Goal: Task Accomplishment & Management: Manage account settings

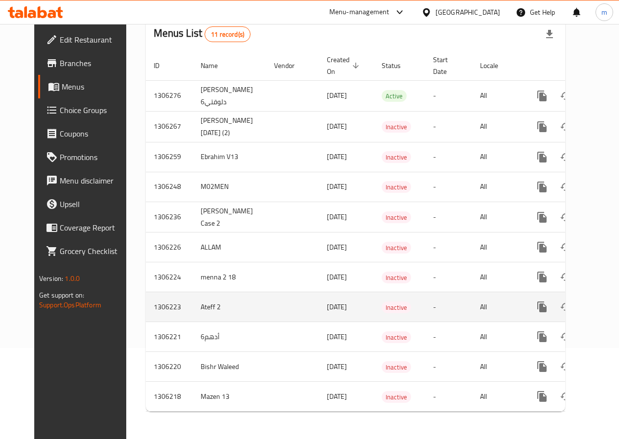
scroll to position [98, 0]
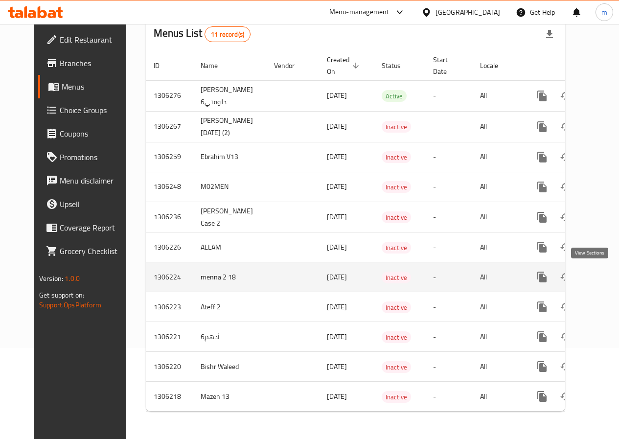
click at [607, 271] on icon "enhanced table" at bounding box center [613, 277] width 12 height 12
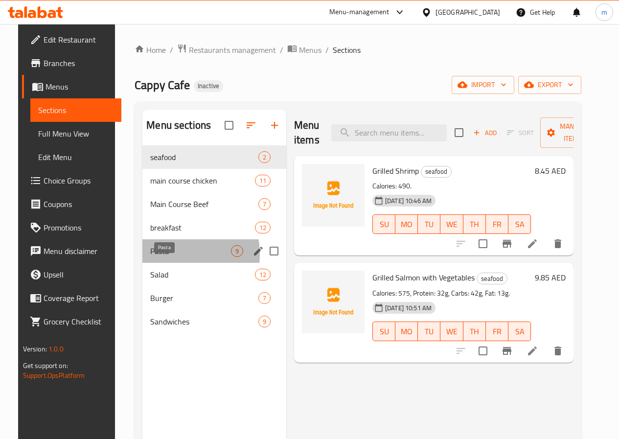
click at [158, 257] on span "Pasta" at bounding box center [190, 251] width 81 height 12
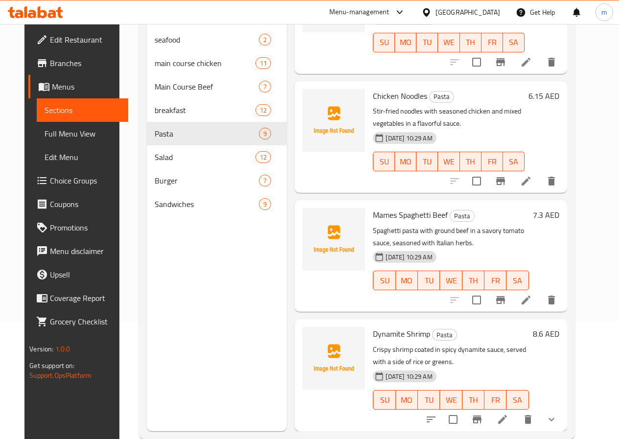
scroll to position [137, 0]
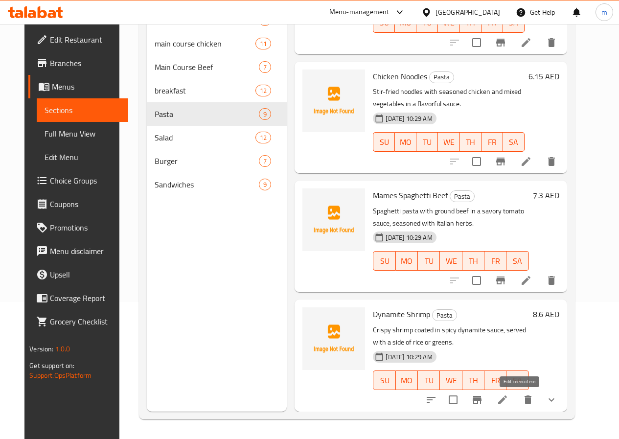
click at [508, 402] on icon at bounding box center [503, 400] width 12 height 12
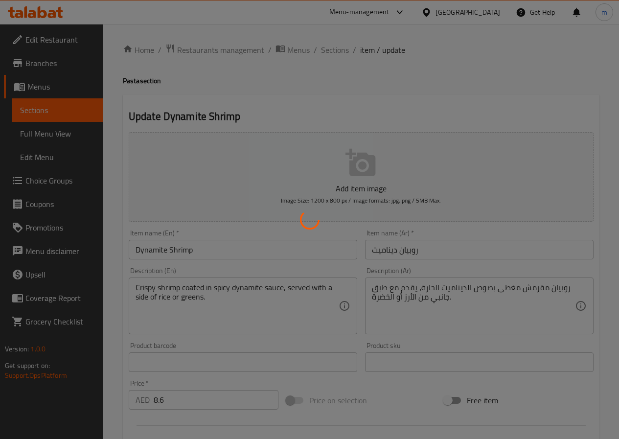
type input "اختيارك من ,"
type input "1"
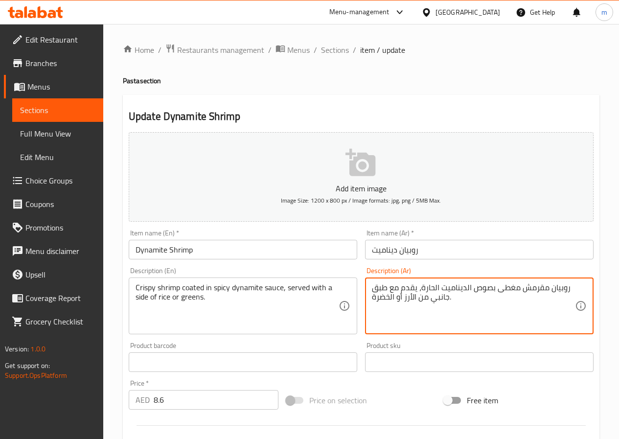
drag, startPoint x: 388, startPoint y: 288, endPoint x: 369, endPoint y: 288, distance: 19.1
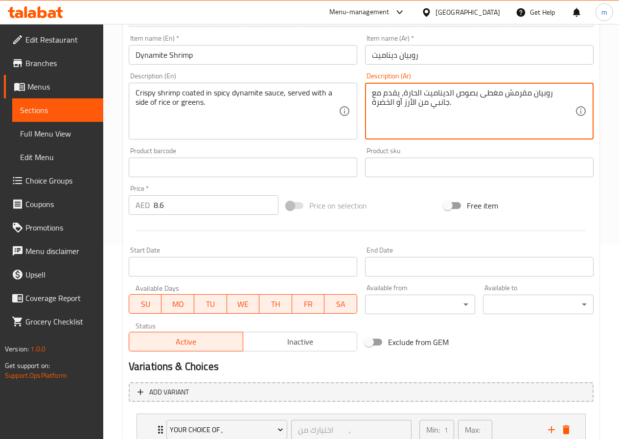
scroll to position [269, 0]
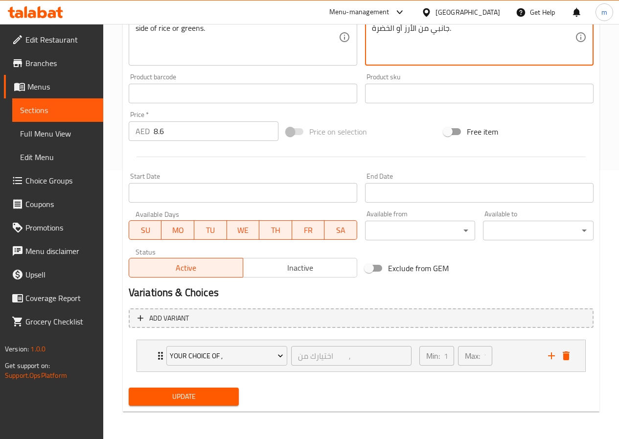
type textarea "روبيان مقرمش مغطى بصوص الديناميت الحارة، يقدم مع جانبي من الأرز أو الخضرة."
click at [196, 400] on span "Update" at bounding box center [184, 397] width 95 height 12
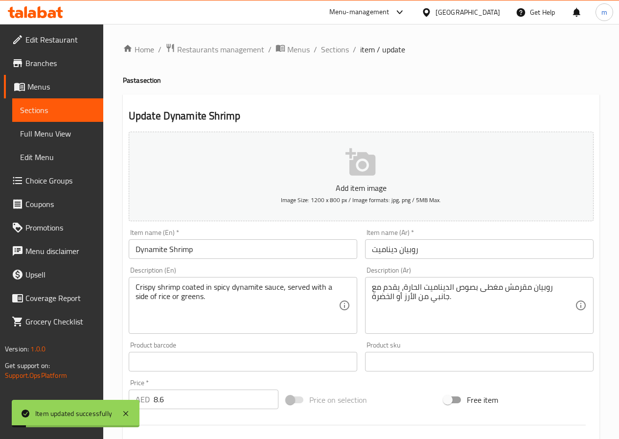
scroll to position [0, 0]
click at [293, 55] on span "Menus" at bounding box center [298, 50] width 23 height 12
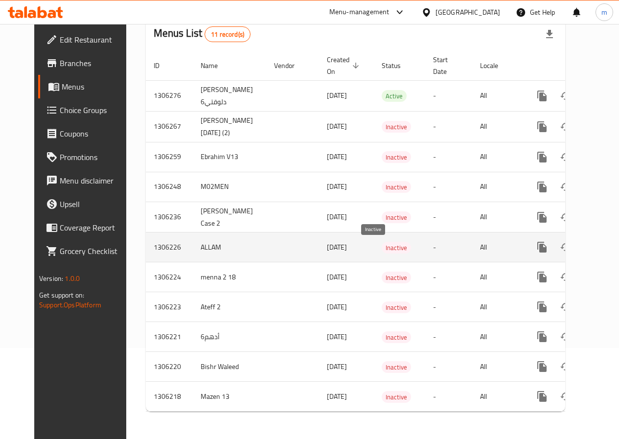
scroll to position [98, 0]
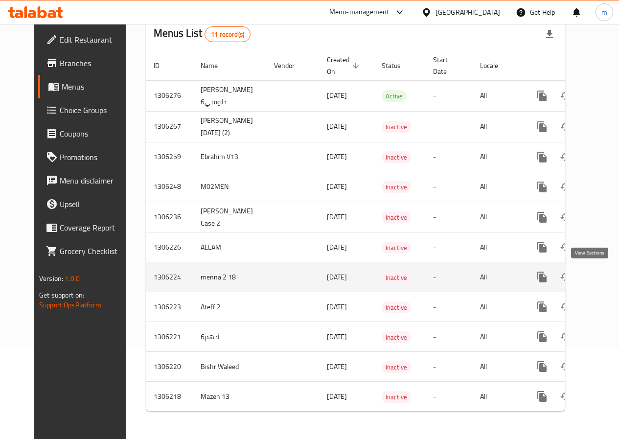
click at [601, 265] on link "enhanced table" at bounding box center [612, 276] width 23 height 23
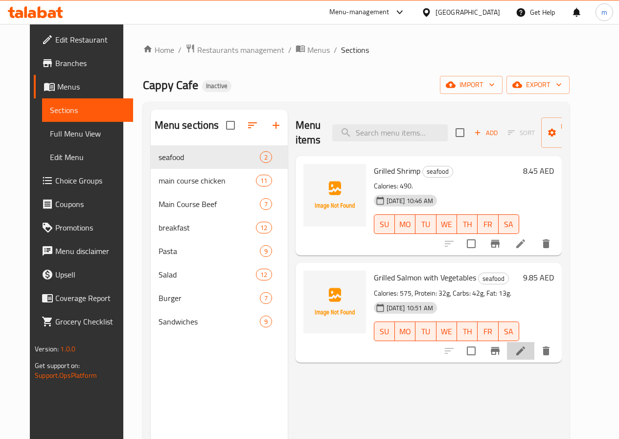
click at [534, 358] on li at bounding box center [520, 351] width 27 height 18
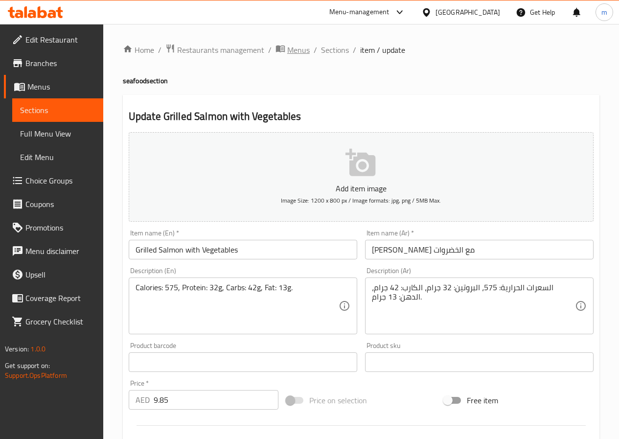
click at [290, 48] on span "Menus" at bounding box center [298, 50] width 23 height 12
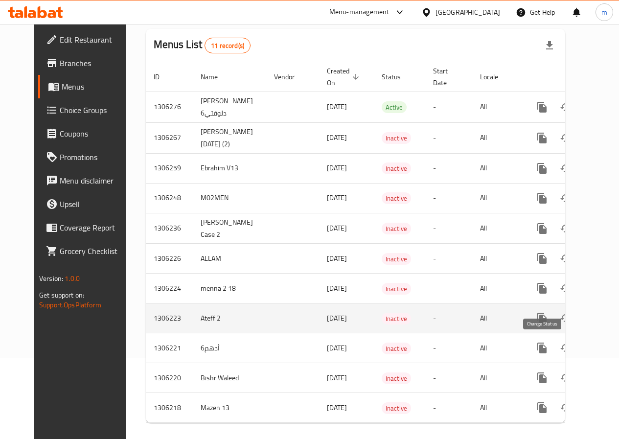
scroll to position [98, 0]
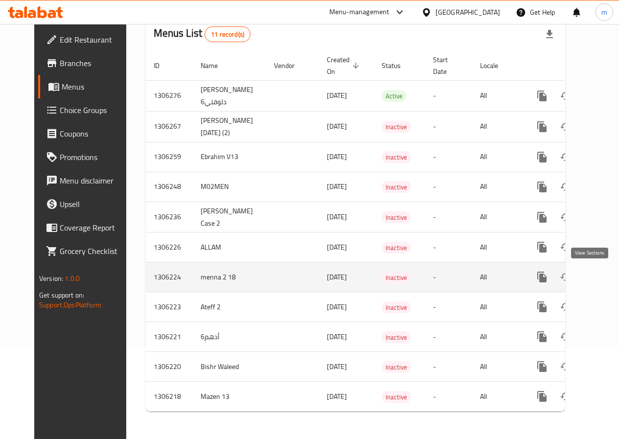
click at [607, 276] on icon "enhanced table" at bounding box center [613, 277] width 12 height 12
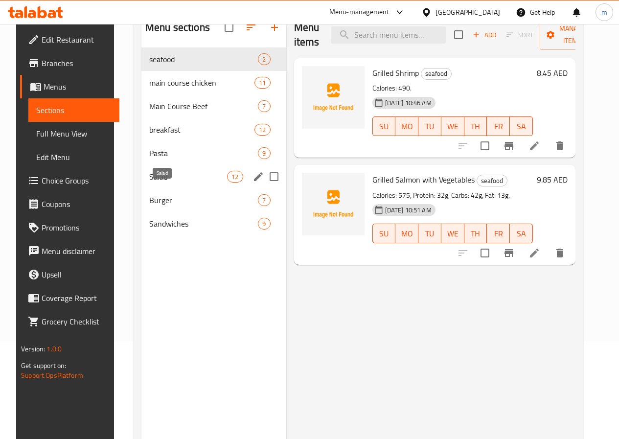
click at [161, 183] on span "Salad" at bounding box center [188, 177] width 78 height 12
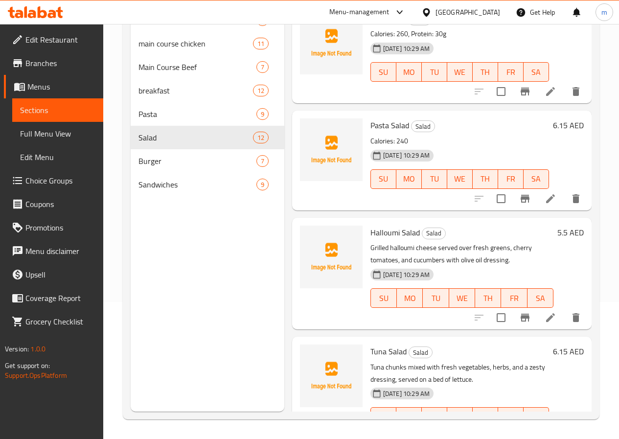
scroll to position [944, 0]
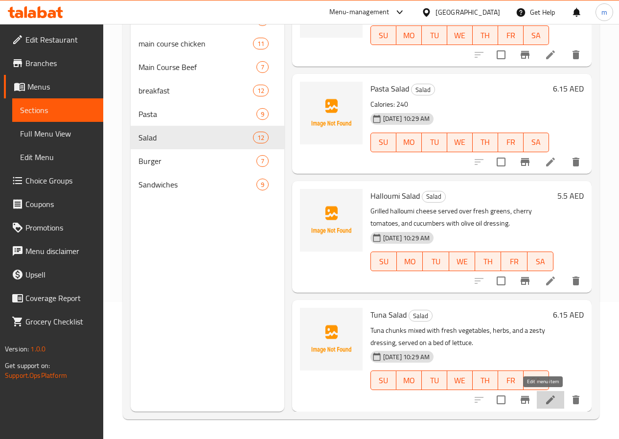
click at [546, 401] on icon at bounding box center [550, 399] width 9 height 9
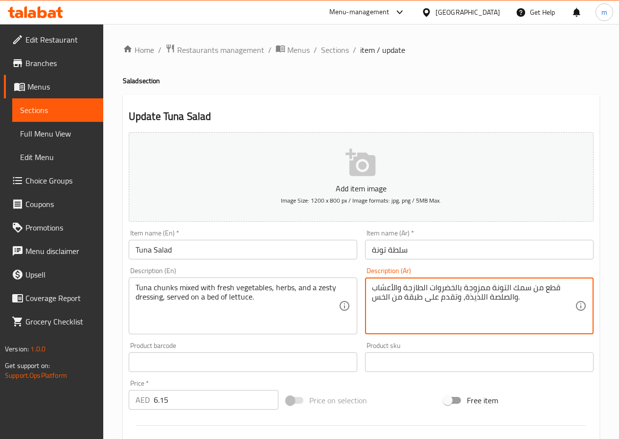
click at [528, 288] on textarea "قطع من سمك التونة ممزوجة بالخضروات الطازجة والأعشاب والصلصة اللذيذة، وتقدم على …" at bounding box center [473, 306] width 203 height 46
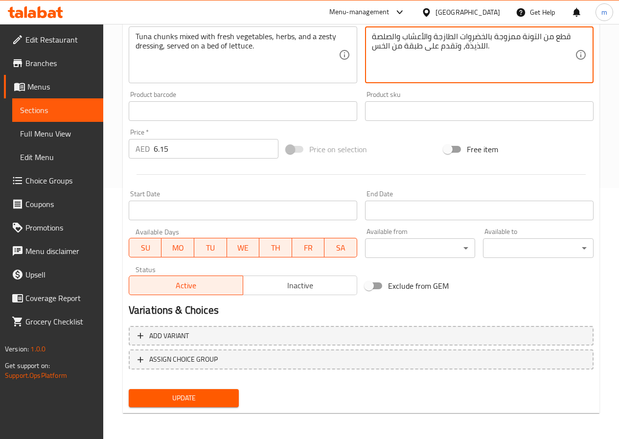
scroll to position [253, 0]
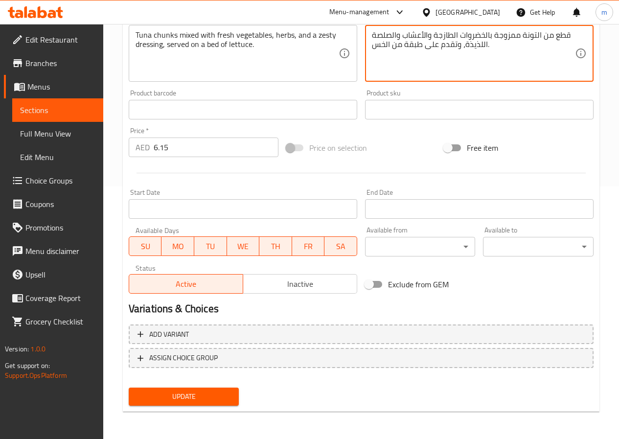
type textarea "قطع من التونة ممزوجة بالخضروات الطازجة والأعشاب والصلصة اللذيذة، وتقدم على طبقة…"
click at [229, 399] on span "Update" at bounding box center [184, 397] width 95 height 12
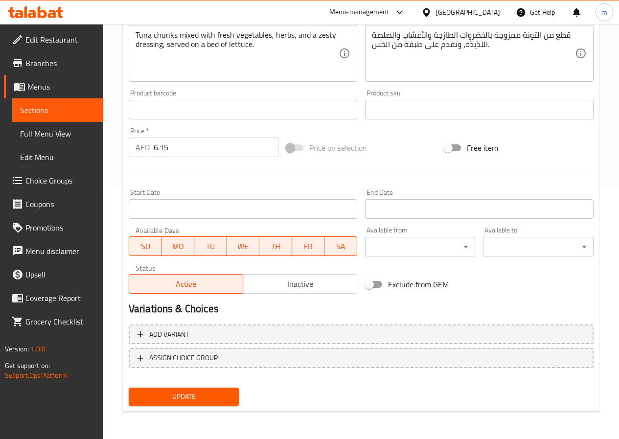
click at [202, 396] on span "Update" at bounding box center [184, 397] width 95 height 12
